Goal: Check status: Check status

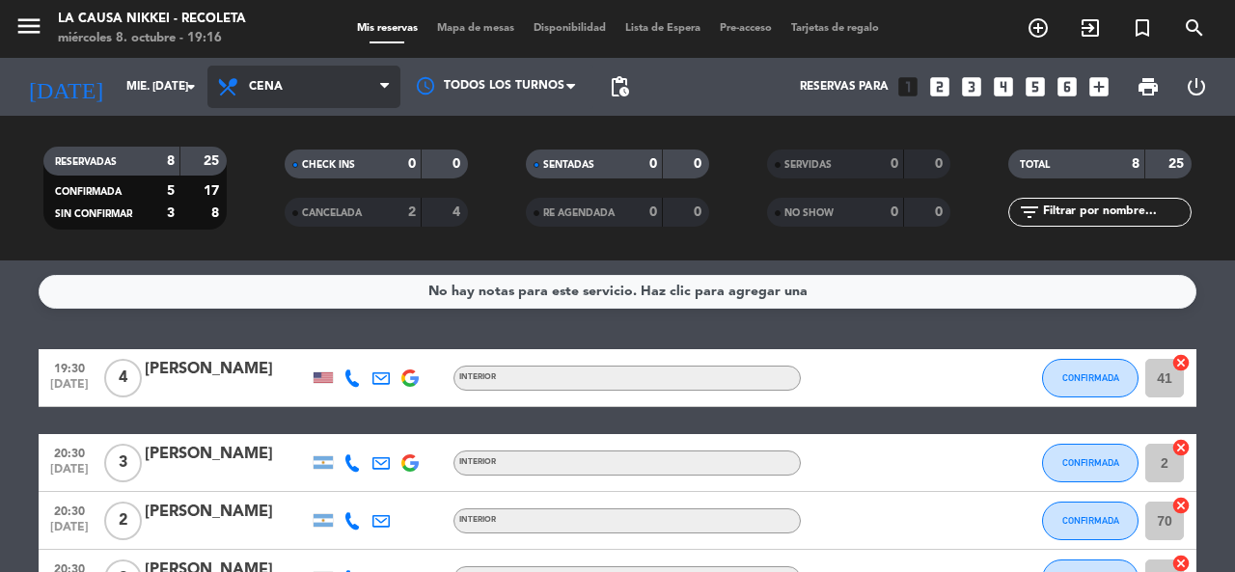
click at [313, 82] on span "Cena" at bounding box center [303, 87] width 193 height 42
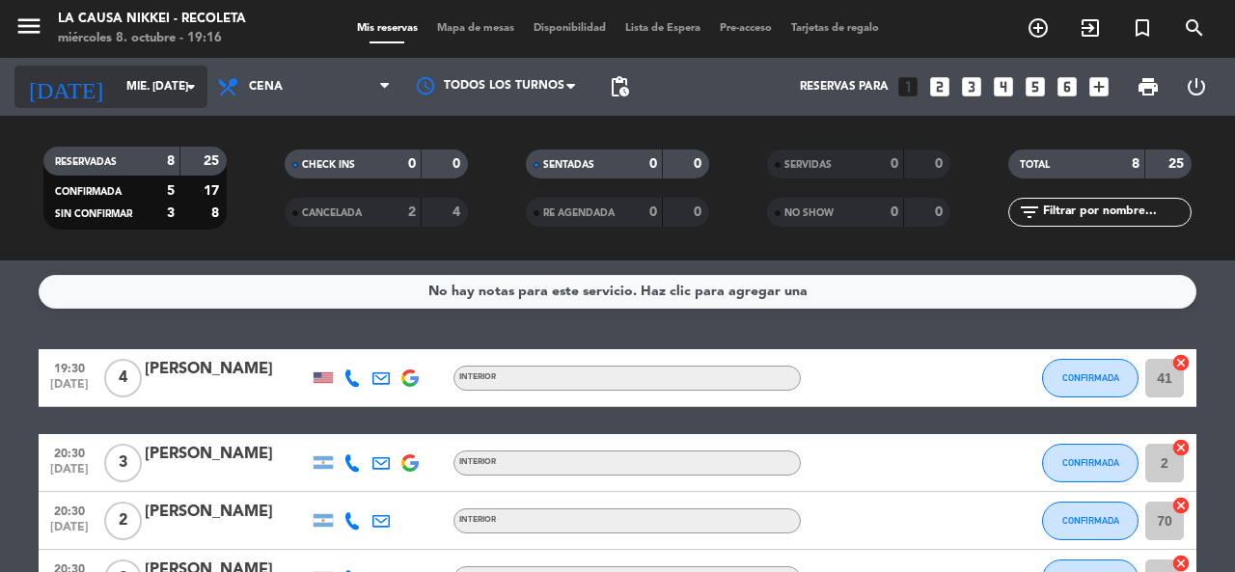
click at [128, 78] on input "mié. [DATE]" at bounding box center [193, 86] width 153 height 33
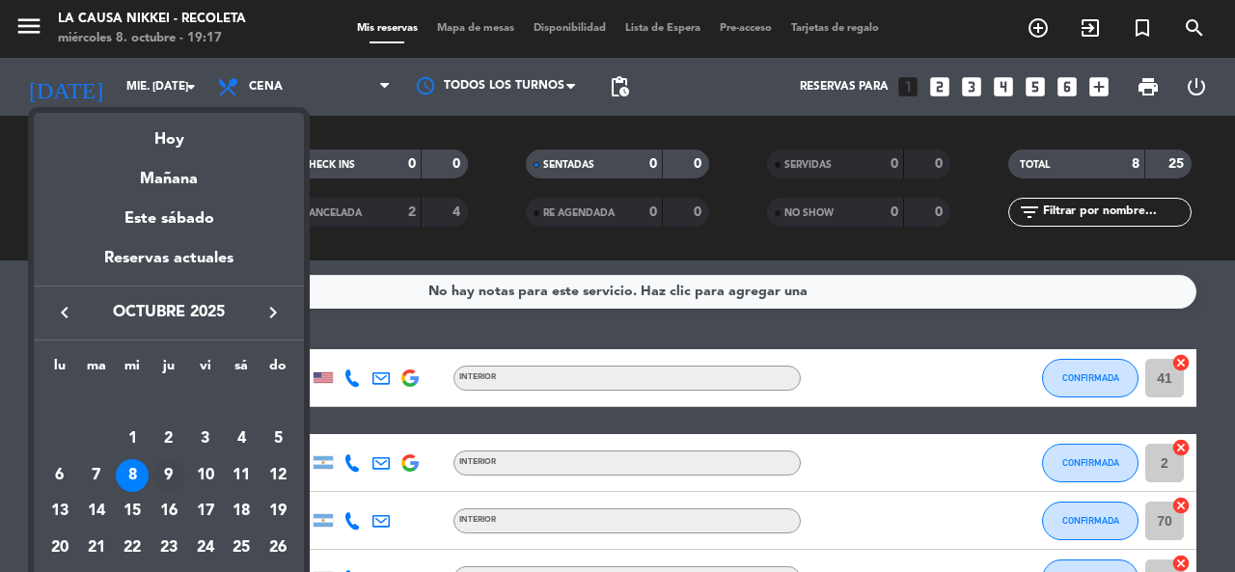
click at [164, 482] on div "9" at bounding box center [168, 475] width 33 height 33
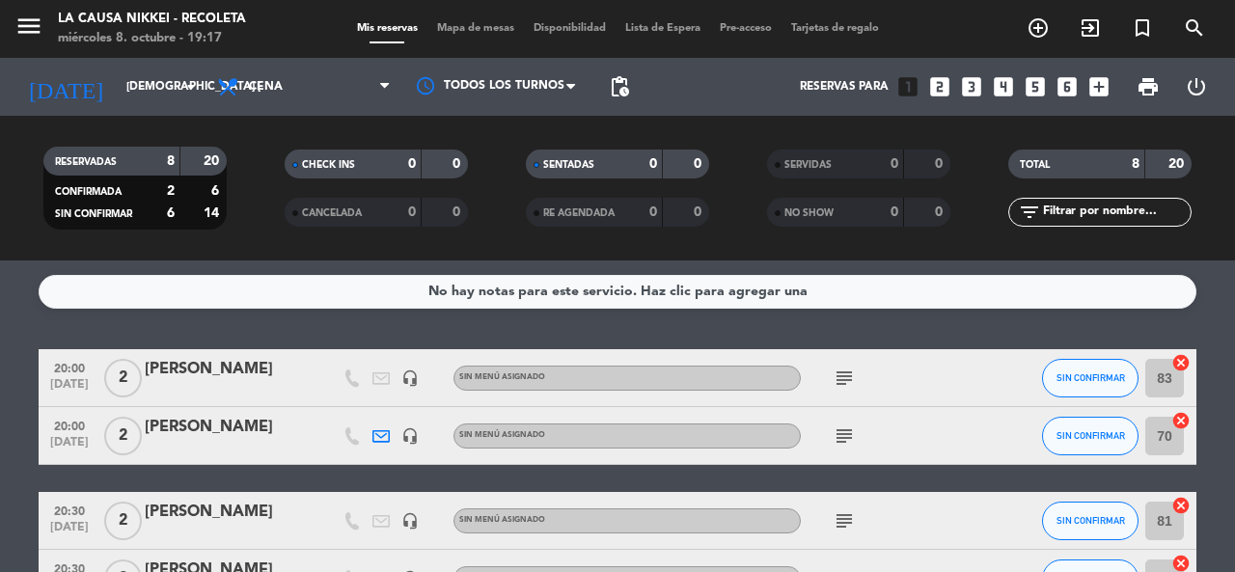
click at [846, 381] on icon "subject" at bounding box center [844, 378] width 23 height 23
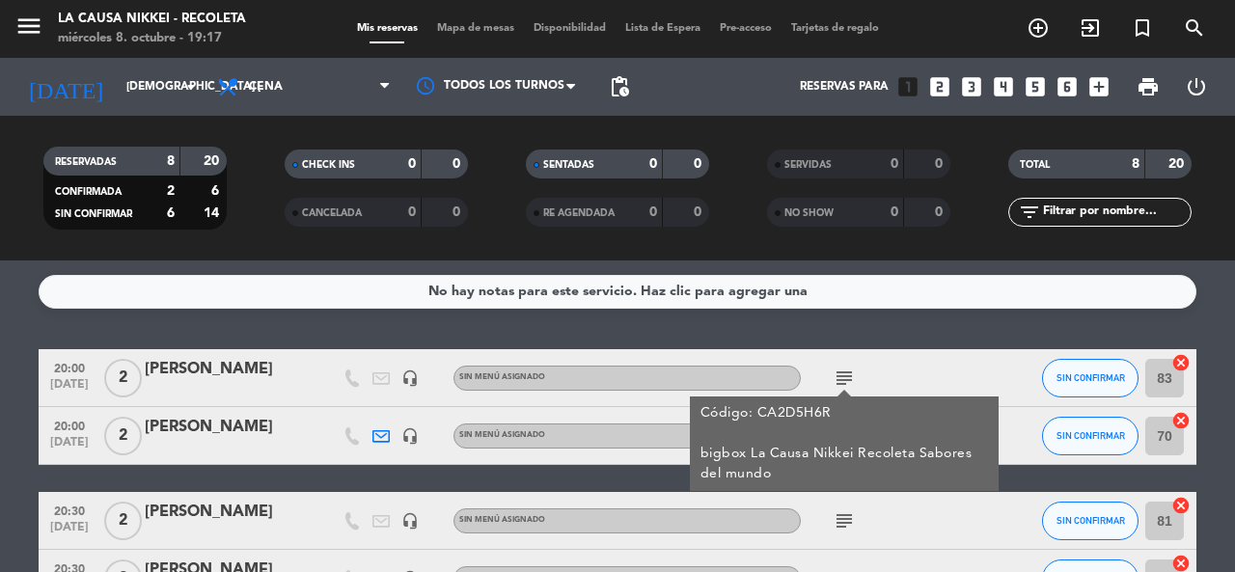
click at [846, 381] on icon "subject" at bounding box center [844, 378] width 23 height 23
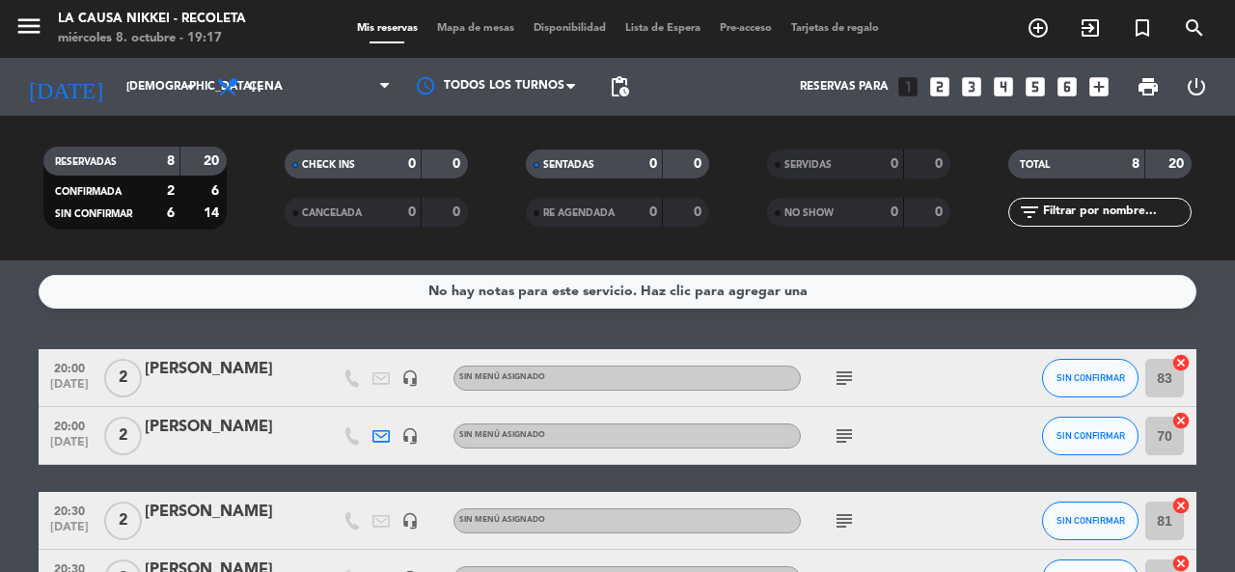
click at [859, 433] on div "subject" at bounding box center [888, 435] width 174 height 57
click at [852, 435] on icon "subject" at bounding box center [844, 436] width 23 height 23
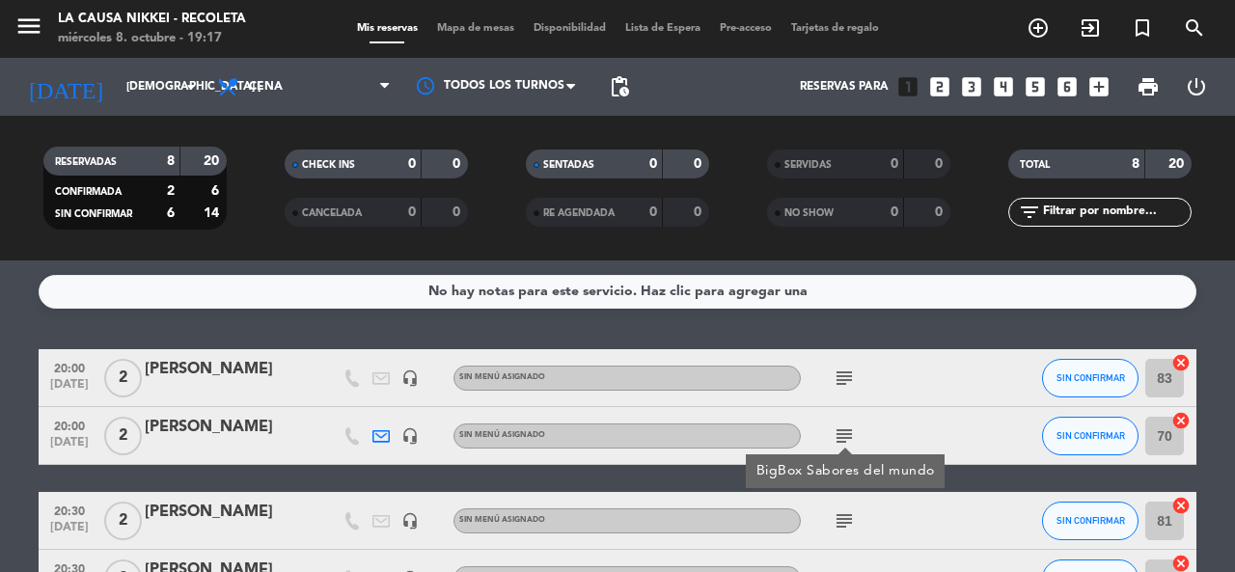
click at [852, 435] on icon "subject" at bounding box center [844, 436] width 23 height 23
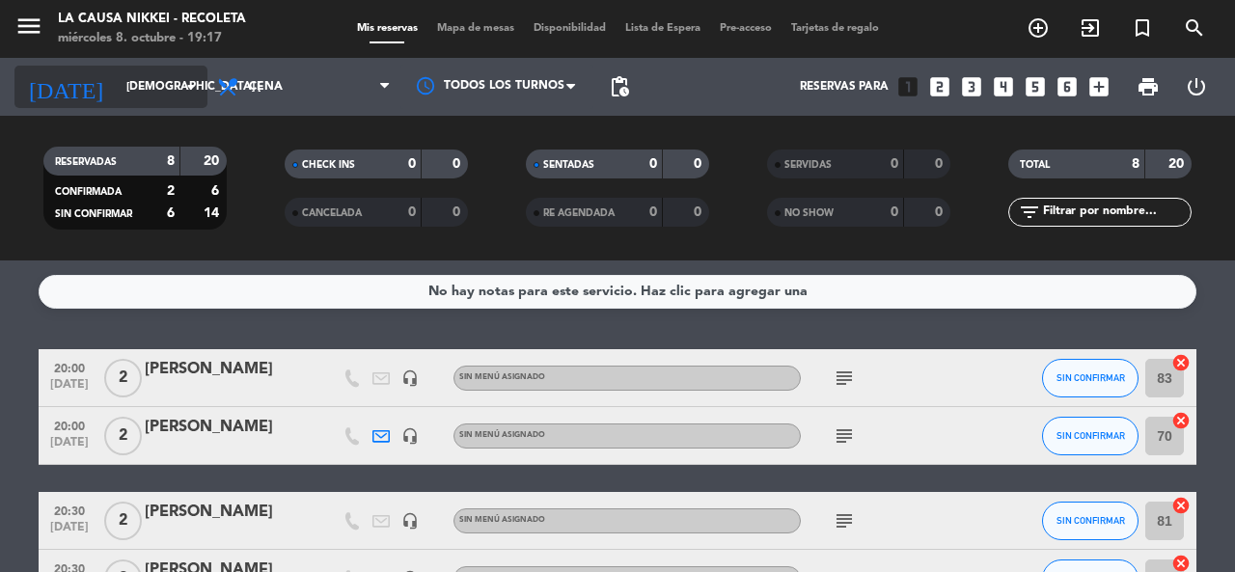
click at [169, 98] on input "[DEMOGRAPHIC_DATA] [DATE]" at bounding box center [193, 86] width 153 height 33
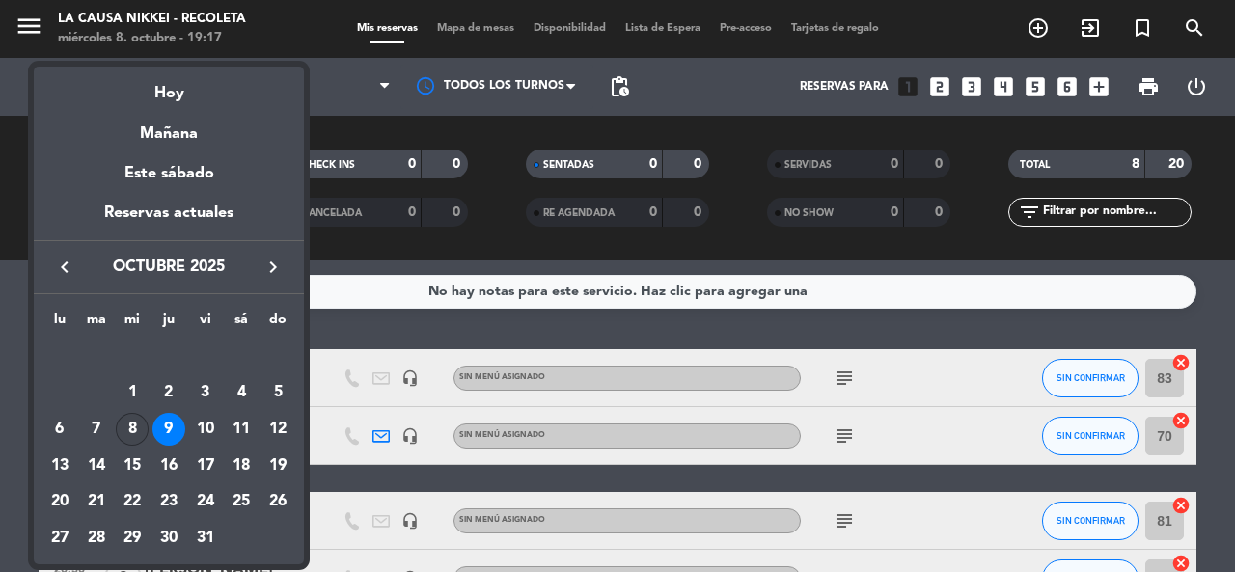
click at [136, 436] on div "8" at bounding box center [132, 429] width 33 height 33
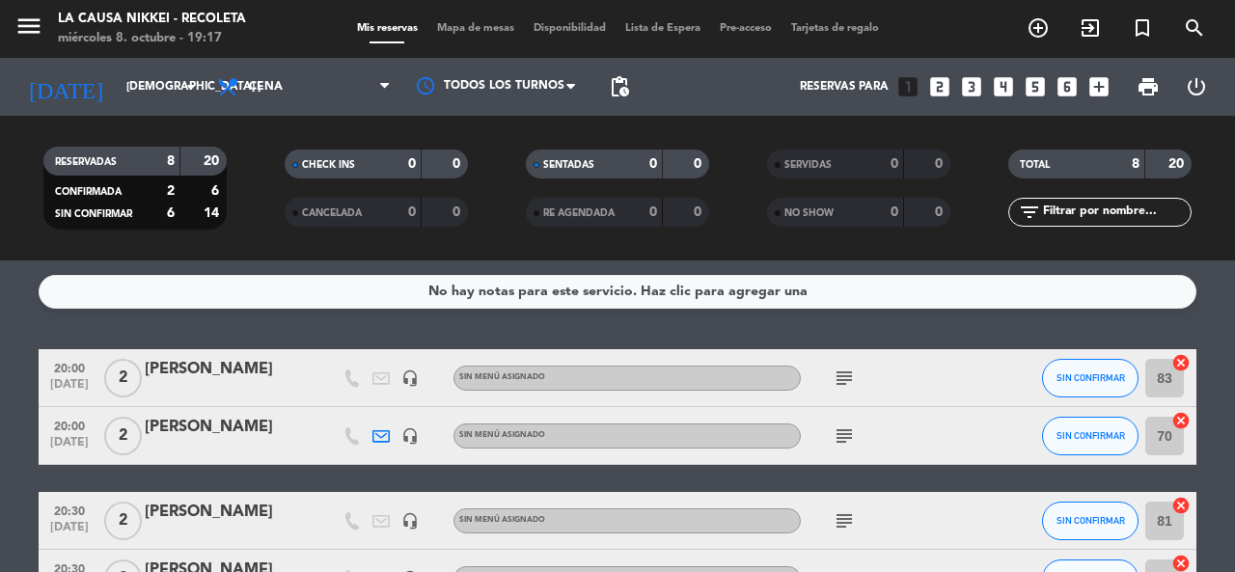
type input "mié. [DATE]"
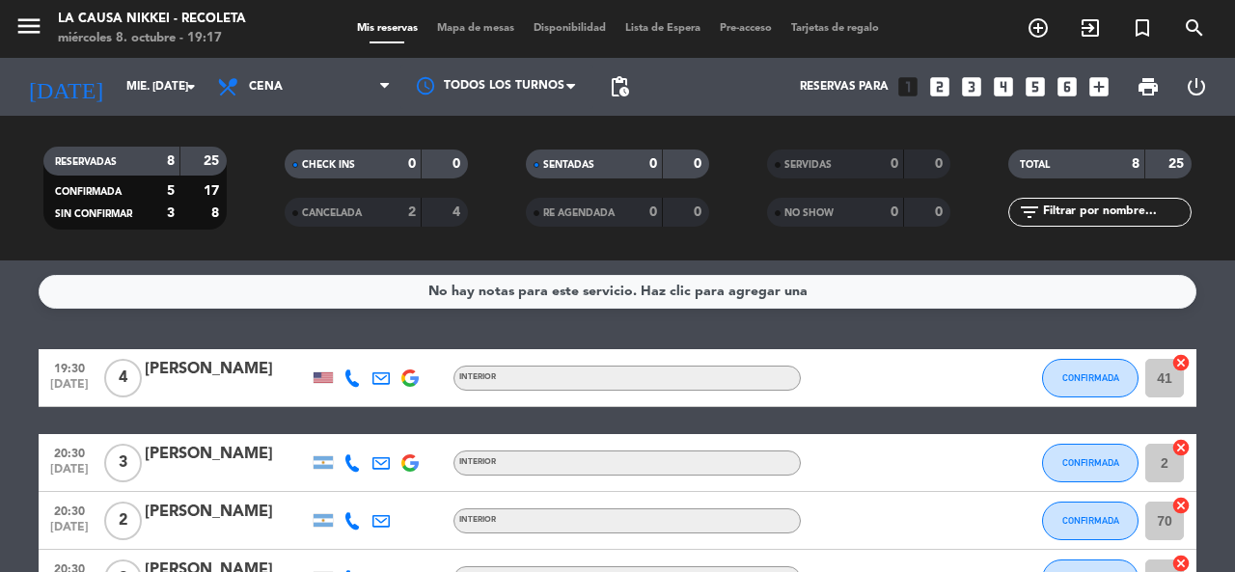
click at [321, 382] on div at bounding box center [323, 377] width 19 height 11
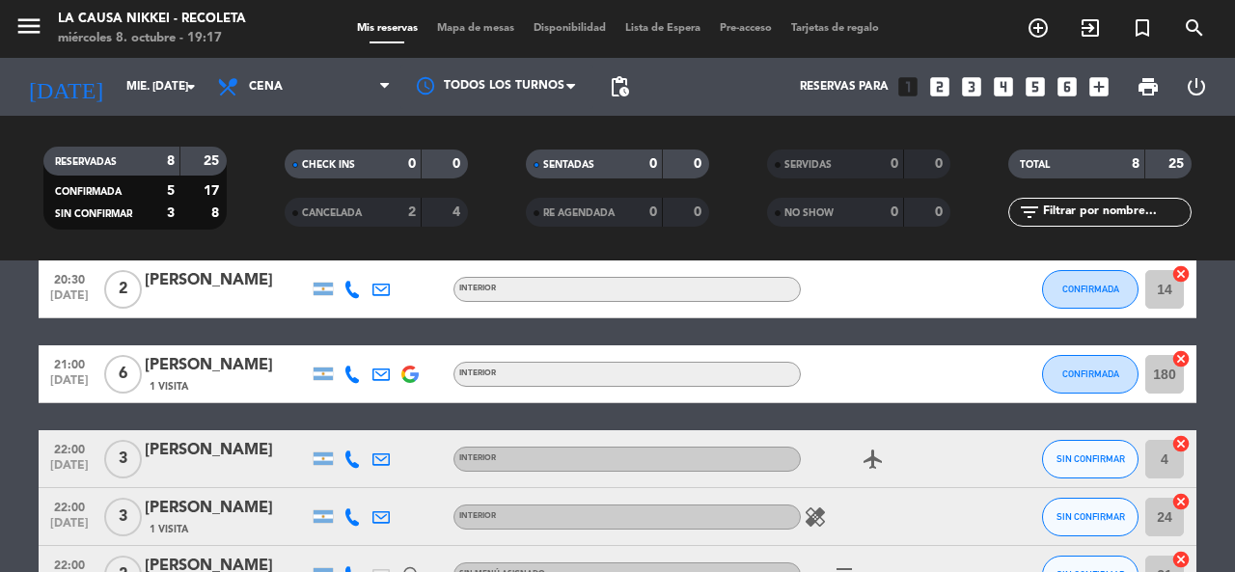
scroll to position [418, 0]
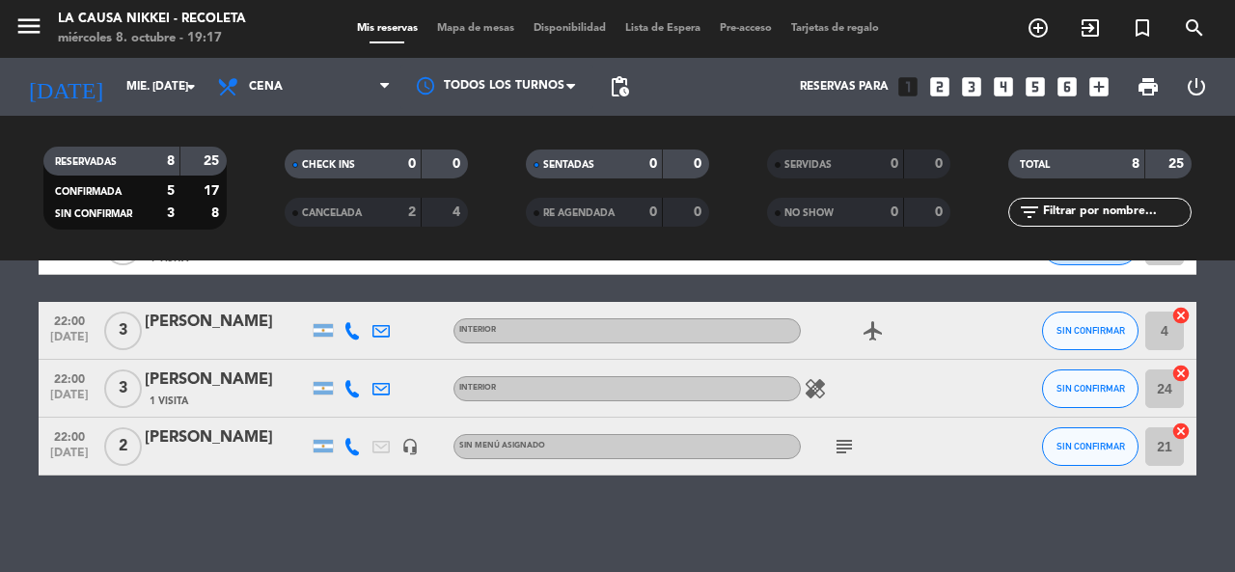
click at [847, 443] on icon "subject" at bounding box center [844, 446] width 23 height 23
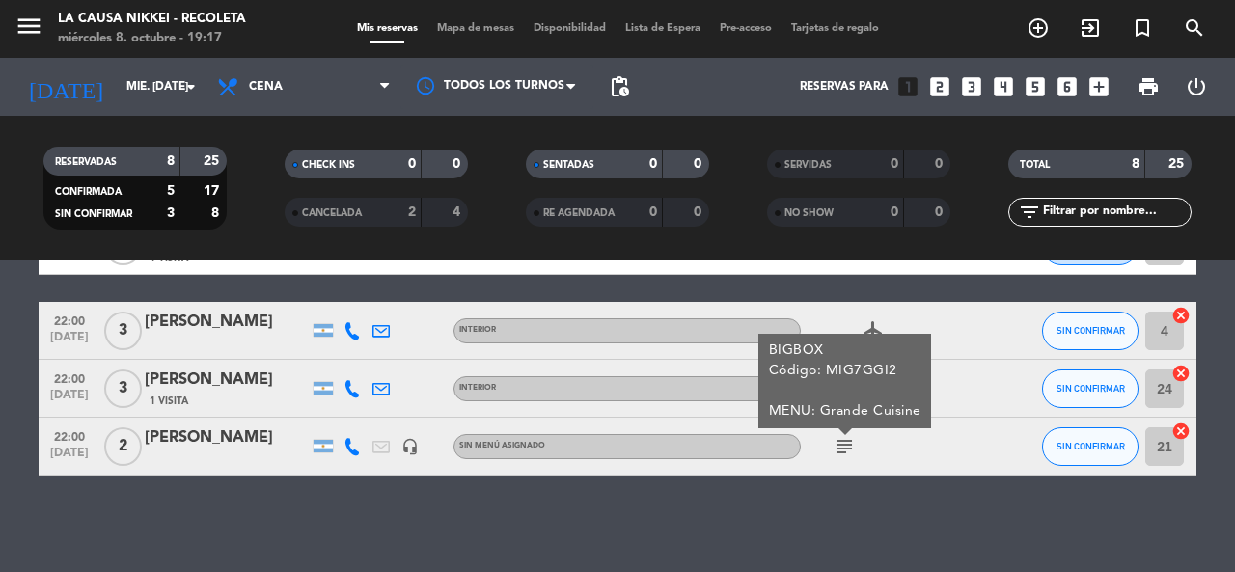
click at [847, 443] on icon "subject" at bounding box center [844, 446] width 23 height 23
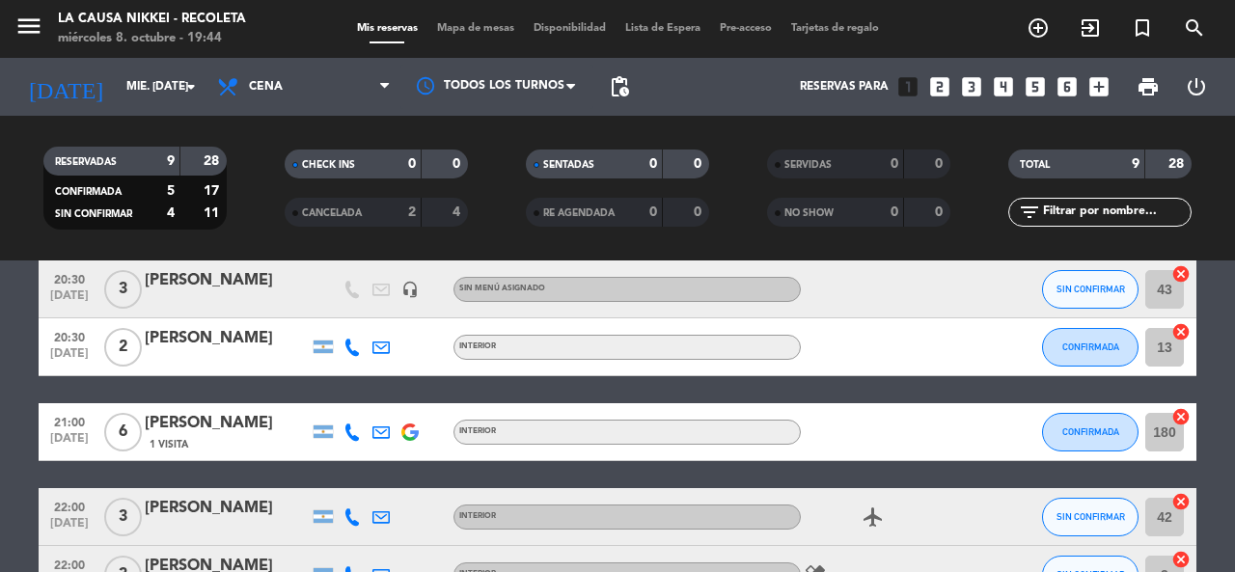
scroll to position [386, 0]
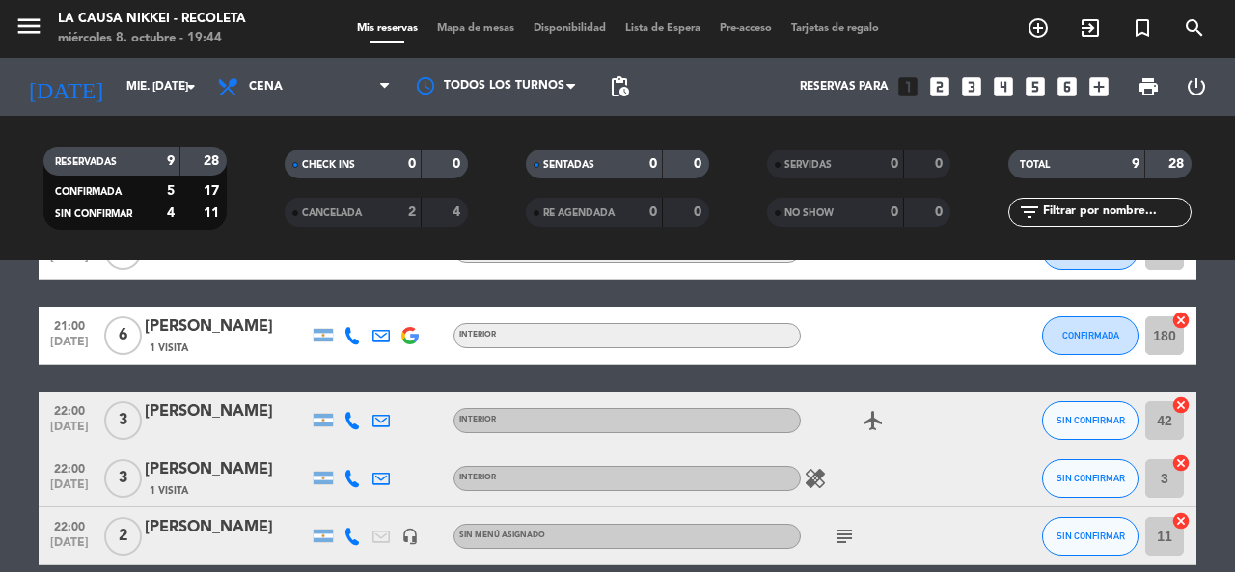
click at [836, 538] on icon "subject" at bounding box center [844, 536] width 23 height 23
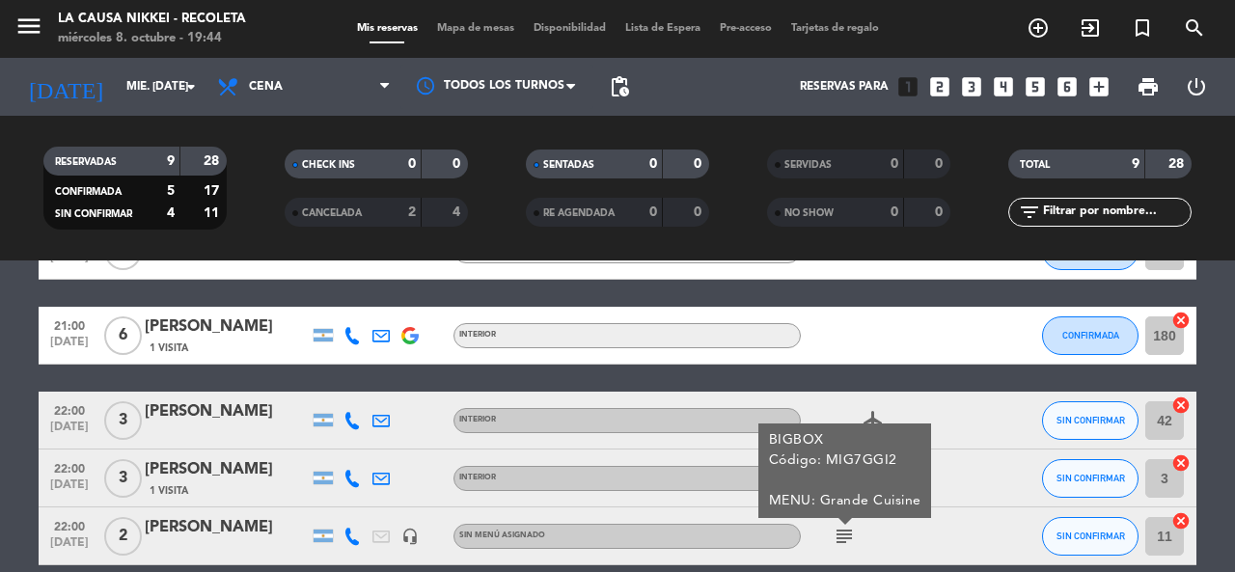
click at [836, 538] on icon "subject" at bounding box center [844, 536] width 23 height 23
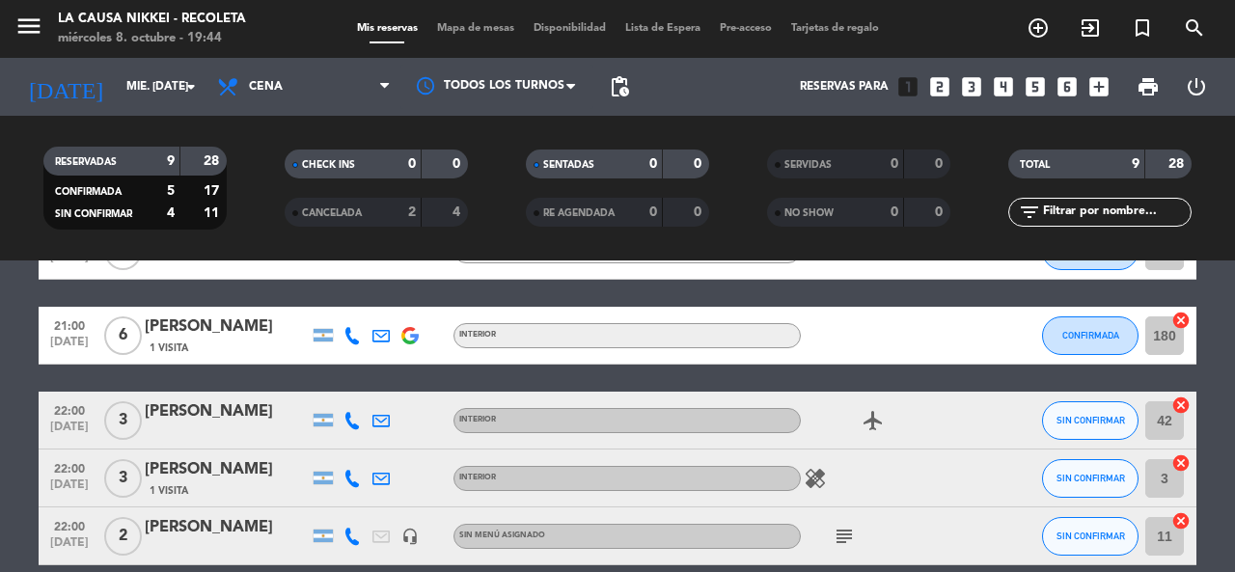
scroll to position [476, 0]
